Goal: Information Seeking & Learning: Learn about a topic

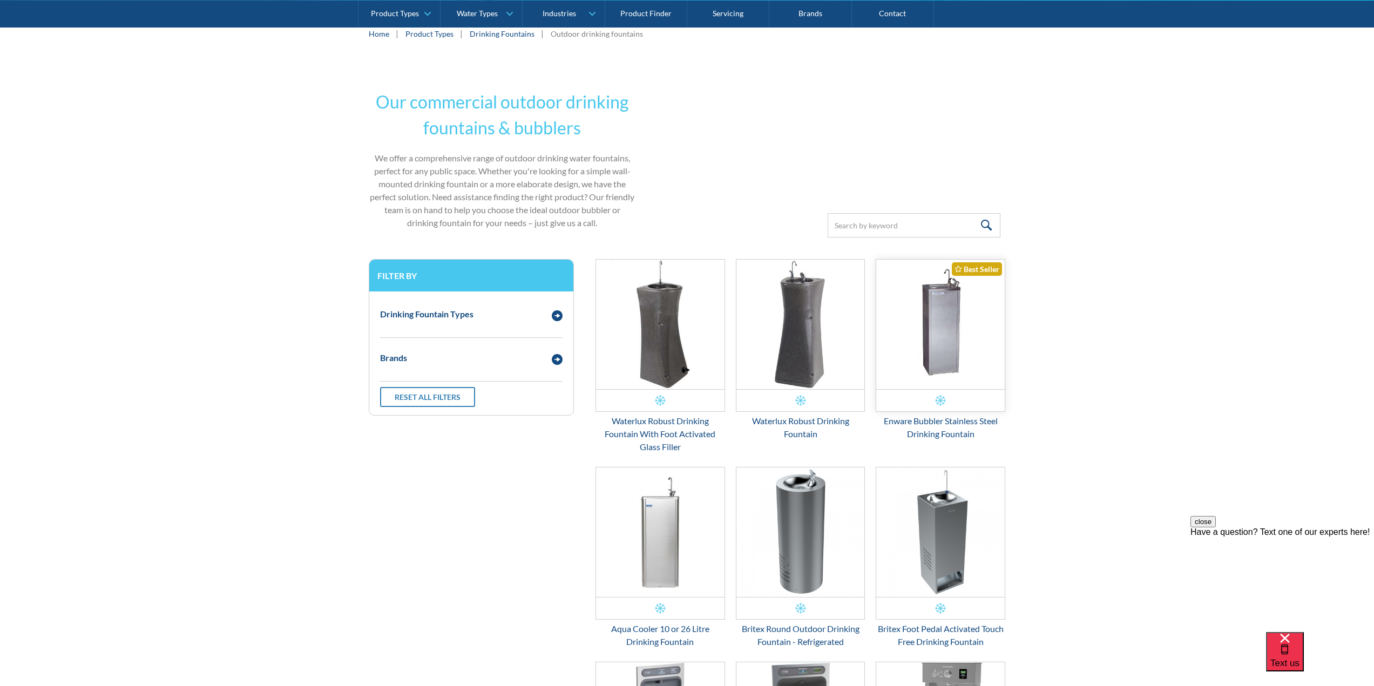
scroll to position [212, 0]
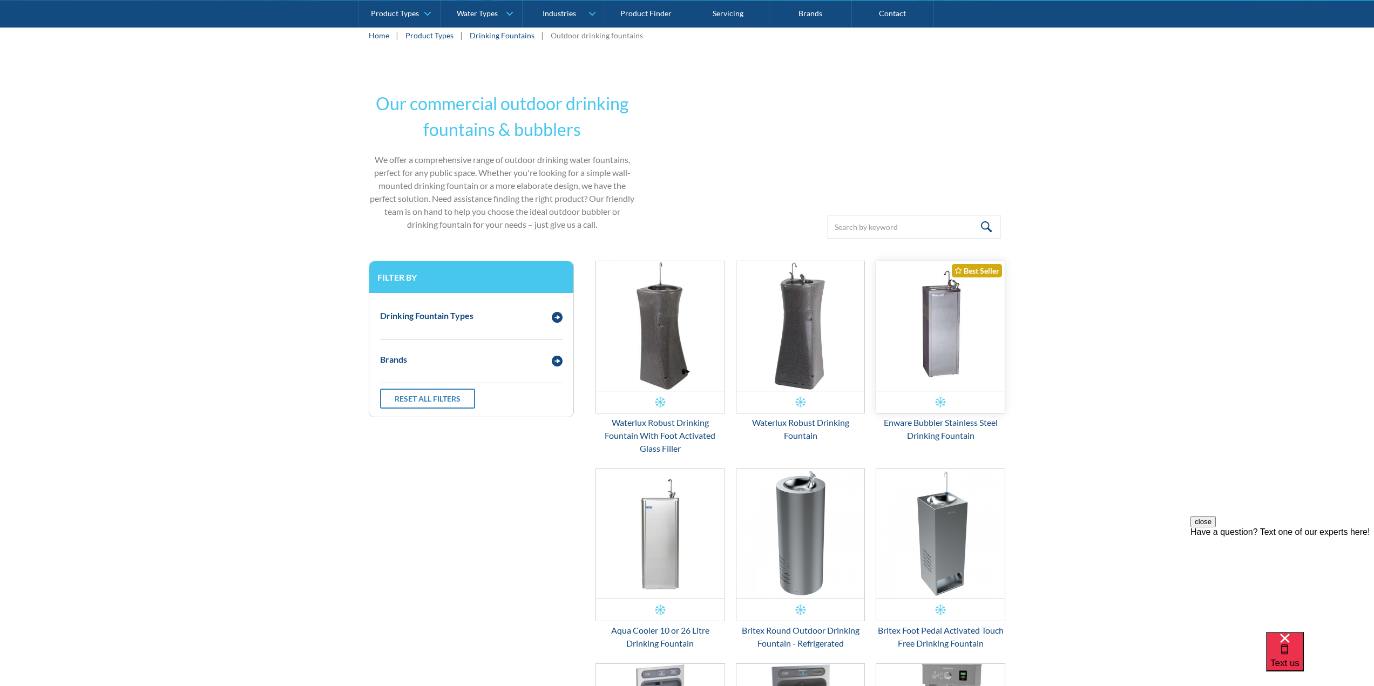
click at [948, 315] on img "Email Form 3" at bounding box center [940, 326] width 128 height 130
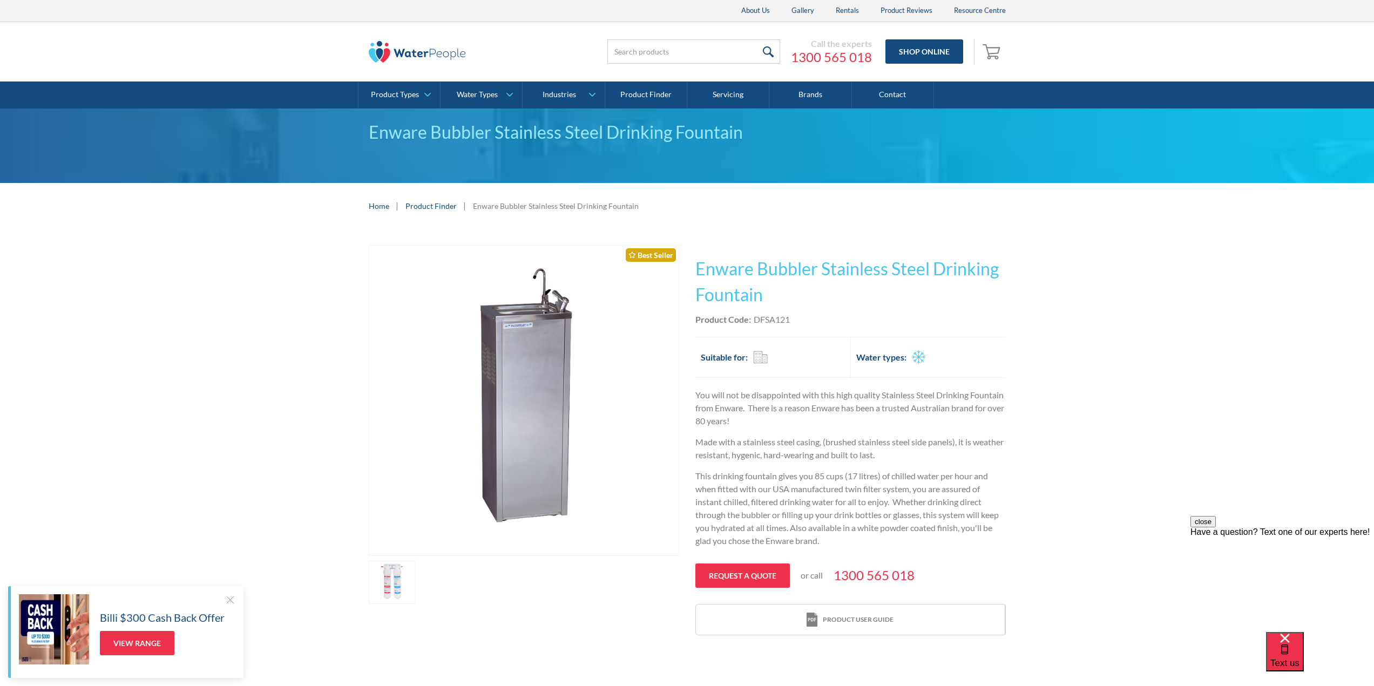
click at [532, 353] on img "open lightbox" at bounding box center [523, 400] width 309 height 309
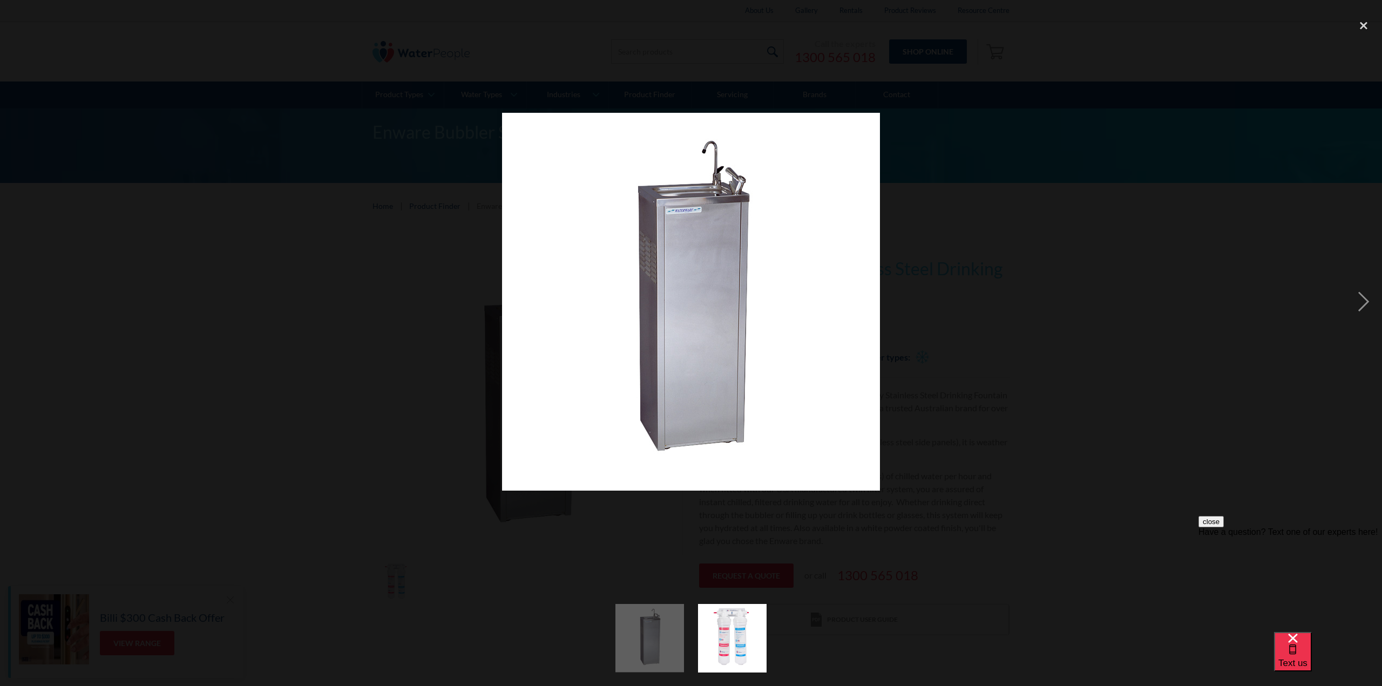
click at [1076, 71] on div at bounding box center [691, 301] width 1382 height 577
